Goal: Task Accomplishment & Management: Manage account settings

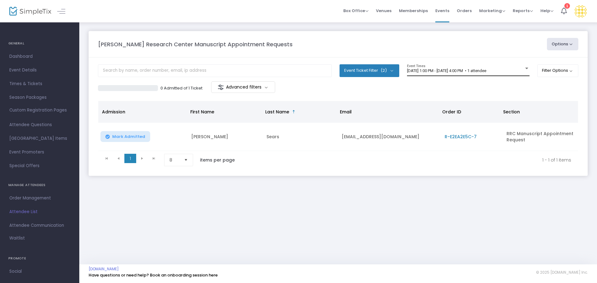
click at [428, 74] on div "[DATE] 1:00 PM - [DATE] 4:00 PM • 1 attendee Event Times" at bounding box center [468, 70] width 123 height 12
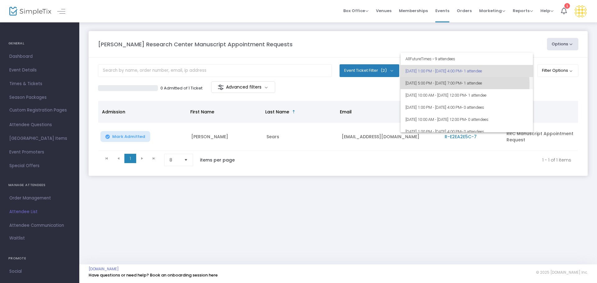
click at [445, 84] on span "[DATE] 5:00 PM - [DATE] 7:00 PM • 1 attendee" at bounding box center [466, 83] width 123 height 12
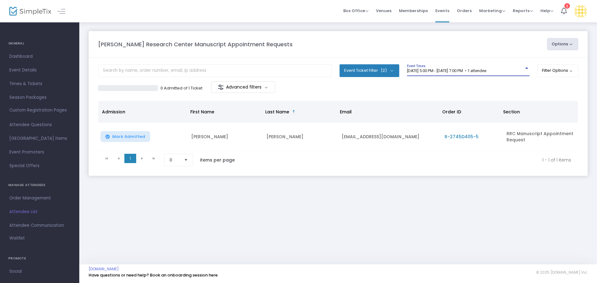
click at [438, 73] on span "[DATE] 5:00 PM - [DATE] 7:00 PM • 1 attendee" at bounding box center [446, 70] width 79 height 5
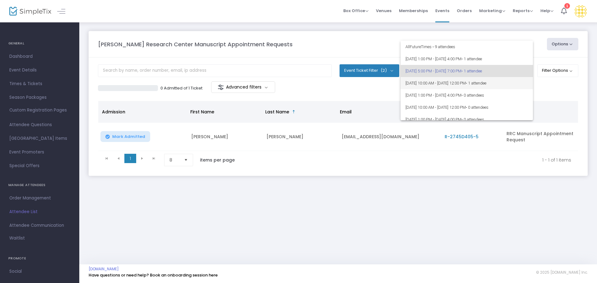
click at [441, 82] on span "[DATE] 10:00 AM - [DATE] 12:00 PM • 1 attendee" at bounding box center [466, 83] width 123 height 12
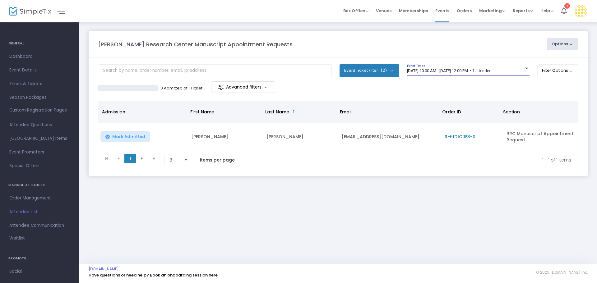
click at [432, 69] on span "[DATE] 10:00 AM - [DATE] 12:00 PM • 1 attendee" at bounding box center [449, 70] width 84 height 5
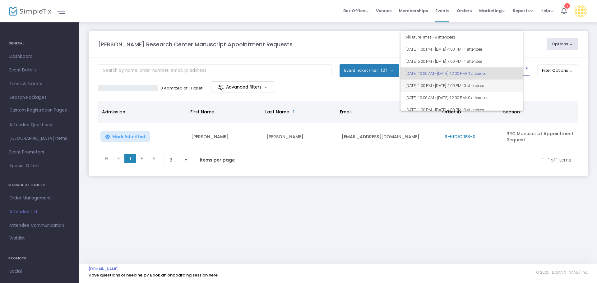
scroll to position [3, 0]
click at [436, 81] on span "[DATE] 1:00 PM - [DATE] 4:00 PM • 0 attendees" at bounding box center [466, 83] width 123 height 12
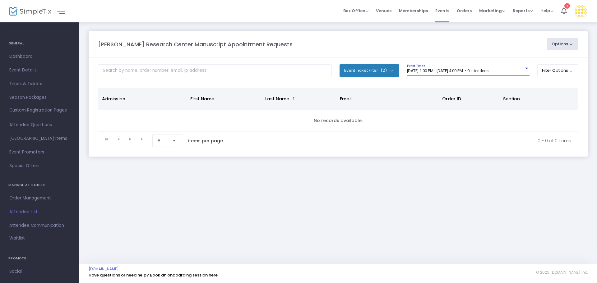
click at [429, 71] on span "[DATE] 1:00 PM - [DATE] 4:00 PM • 0 attendees" at bounding box center [447, 70] width 81 height 5
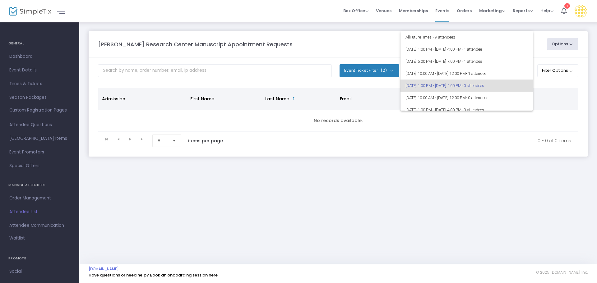
scroll to position [15, 0]
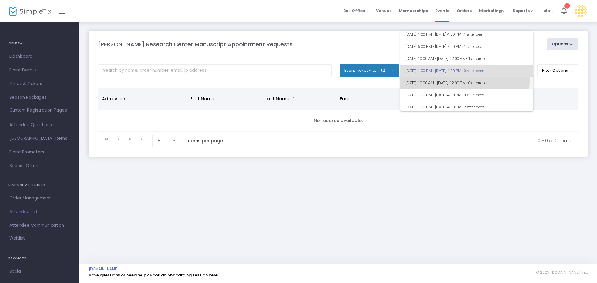
click at [436, 81] on span "[DATE] 10:00 AM - [DATE] 12:00 PM • 0 attendees" at bounding box center [466, 83] width 123 height 12
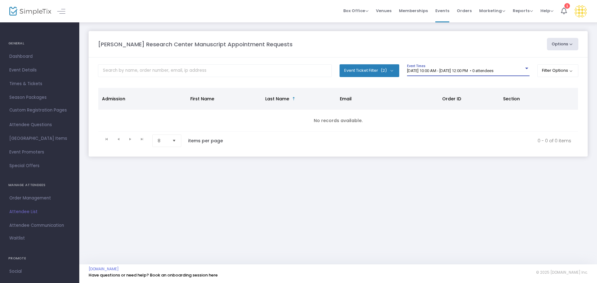
click at [429, 71] on span "[DATE] 10:00 AM - [DATE] 12:00 PM • 0 attendees" at bounding box center [450, 70] width 86 height 5
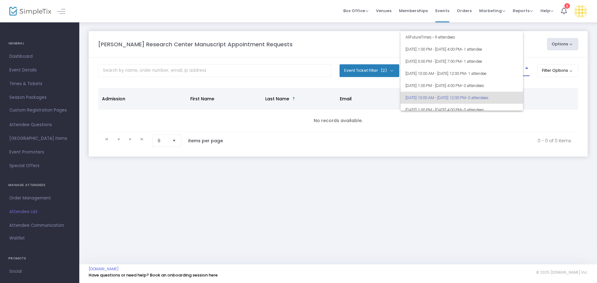
scroll to position [27, 0]
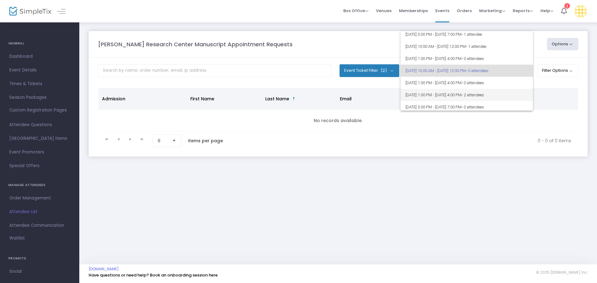
click at [430, 90] on span "[DATE] 1:00 PM - [DATE] 4:00 PM • 2 attendees" at bounding box center [466, 95] width 123 height 12
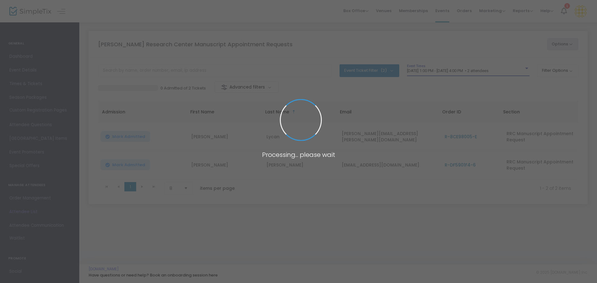
click at [432, 74] on span at bounding box center [298, 141] width 597 height 283
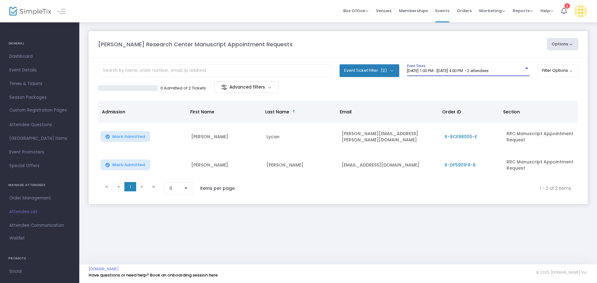
click at [433, 72] on span "[DATE] 1:00 PM - [DATE] 4:00 PM • 2 attendees" at bounding box center [447, 70] width 81 height 5
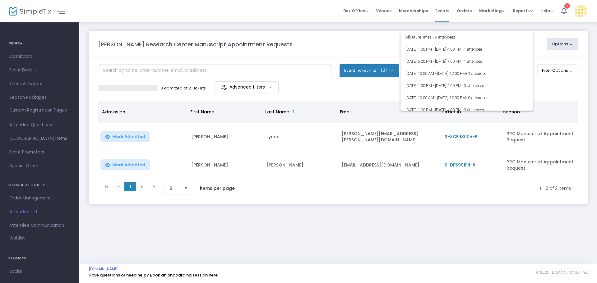
scroll to position [51, 0]
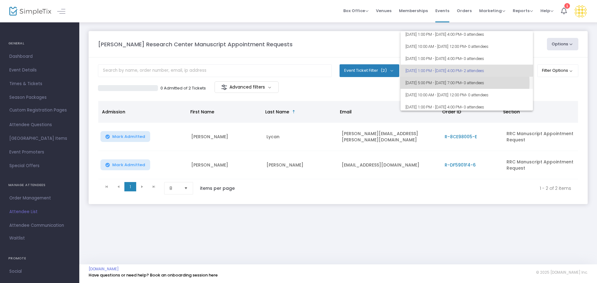
click at [443, 83] on span "[DATE] 5:00 PM - [DATE] 7:00 PM • 0 attendees" at bounding box center [466, 83] width 123 height 12
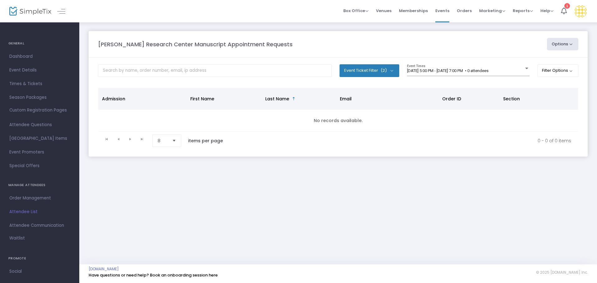
click at [431, 76] on div "[DATE] 5:00 PM - [DATE] 7:00 PM • 0 attendees Event Times" at bounding box center [468, 72] width 123 height 17
click at [431, 70] on span "[DATE] 5:00 PM - [DATE] 7:00 PM • 0 attendees" at bounding box center [447, 70] width 81 height 5
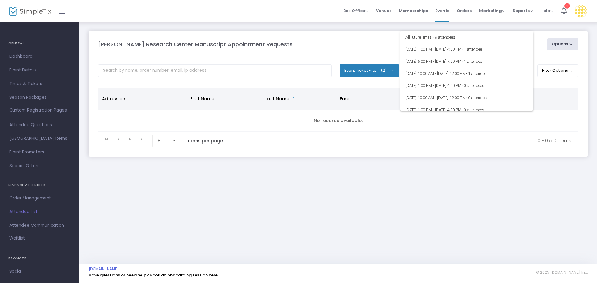
scroll to position [63, 0]
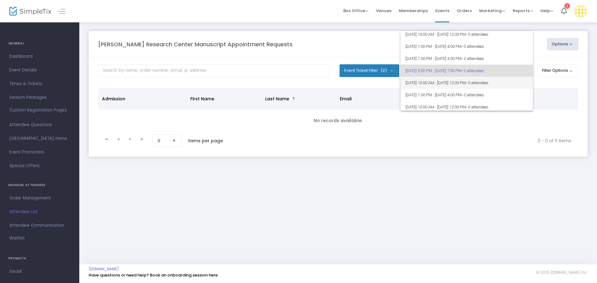
click at [439, 86] on span "[DATE] 10:00 AM - [DATE] 12:00 PM • 0 attendees" at bounding box center [466, 83] width 123 height 12
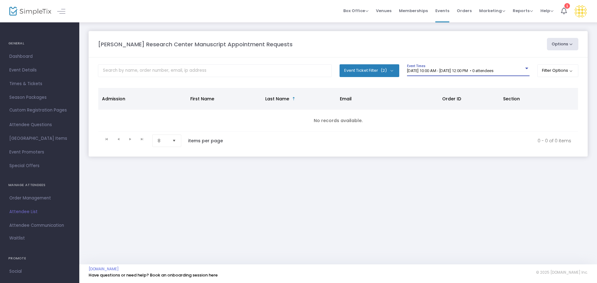
click at [460, 73] on span "[DATE] 10:00 AM - [DATE] 12:00 PM • 0 attendees" at bounding box center [450, 70] width 86 height 5
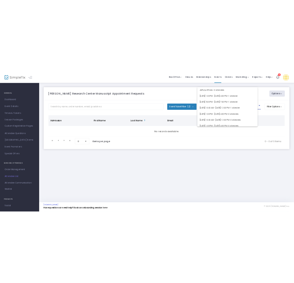
scroll to position [76, 0]
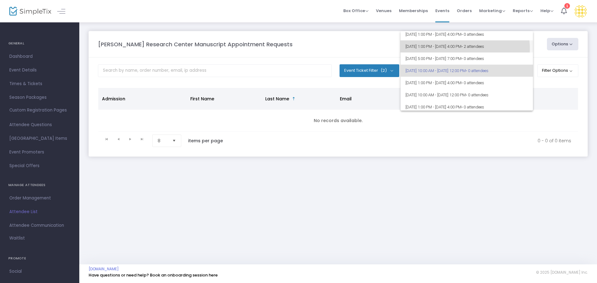
click at [458, 49] on span "[DATE] 1:00 PM - [DATE] 4:00 PM • 2 attendees" at bounding box center [466, 46] width 123 height 12
